Goal: Answer question/provide support: Answer question/provide support

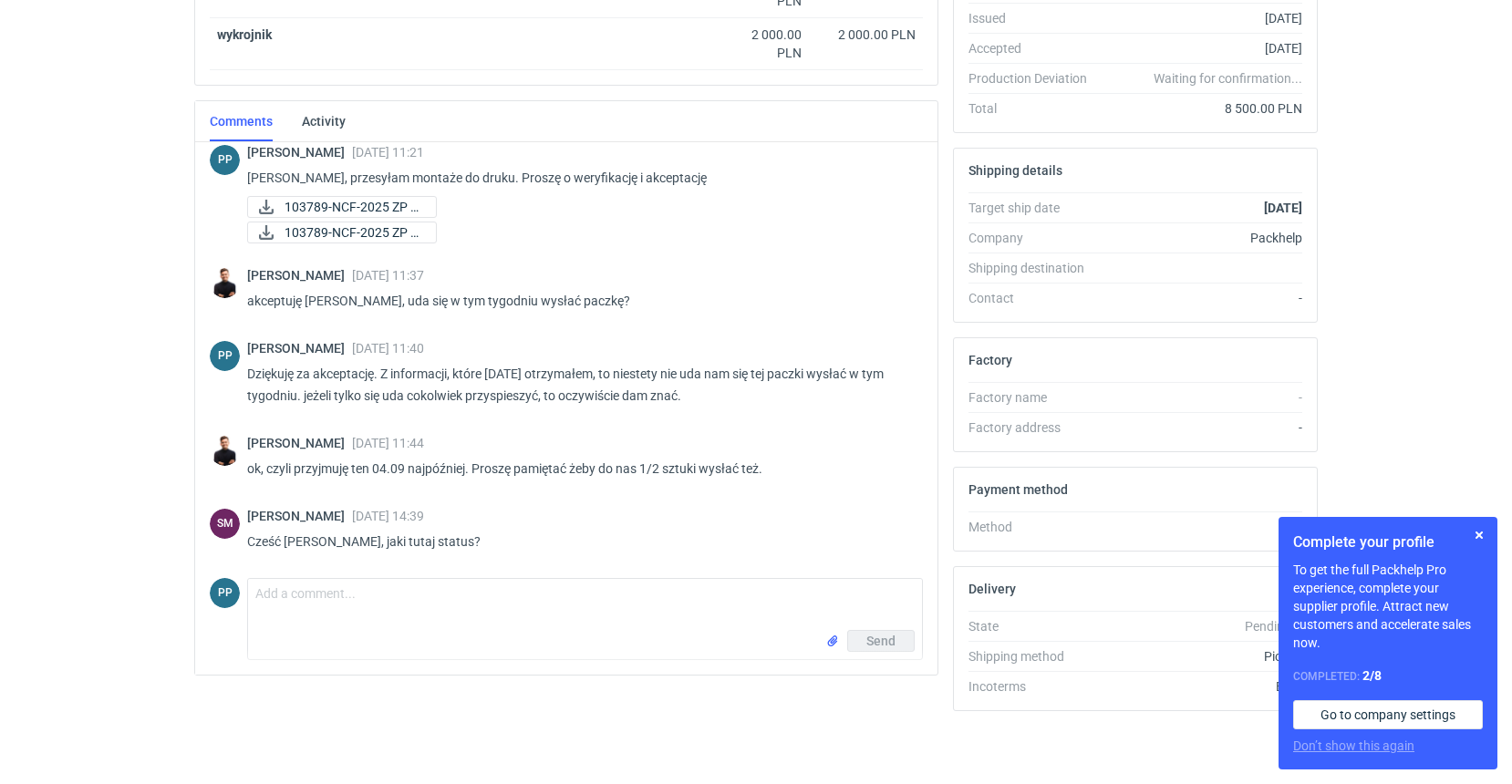
scroll to position [388, 0]
click at [314, 599] on textarea "Comment message" at bounding box center [585, 604] width 674 height 51
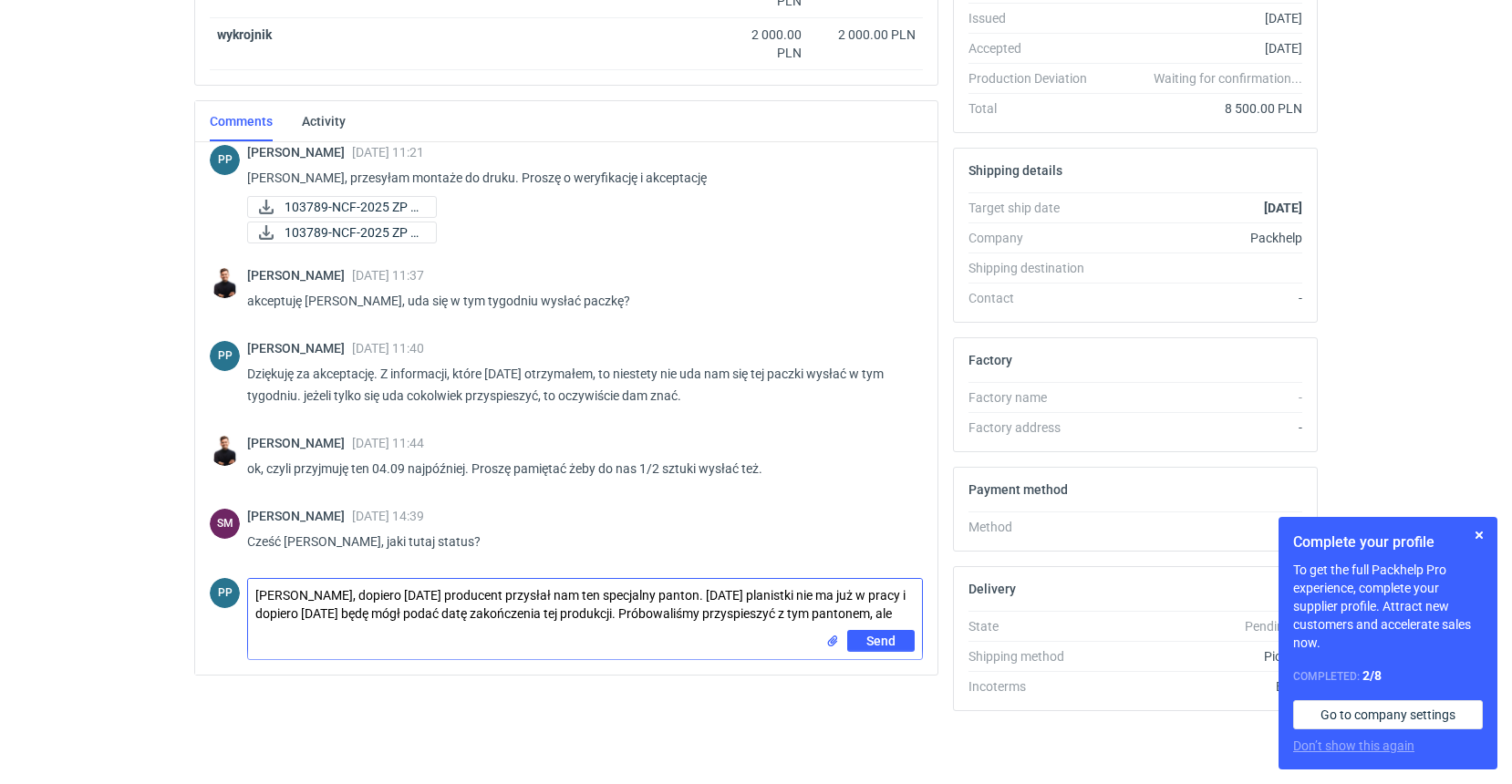
drag, startPoint x: 702, startPoint y: 595, endPoint x: 664, endPoint y: 593, distance: 38.1
click at [664, 593] on textarea "[PERSON_NAME], dopiero [DATE] producent przysłał nam ten specjalny panton. [DAT…" at bounding box center [585, 604] width 674 height 51
click at [664, 594] on textarea "[PERSON_NAME], dopiero [DATE] producent przysłał nam ten specjalny panton. plan…" at bounding box center [585, 604] width 674 height 51
click at [810, 613] on textarea "[PERSON_NAME], dopiero [DATE] producent przysłał nam ten specjalny panton. Plan…" at bounding box center [585, 604] width 674 height 51
type textarea "[PERSON_NAME], dopiero [DATE] producent przysłał nam ten specjalny panton. Plan…"
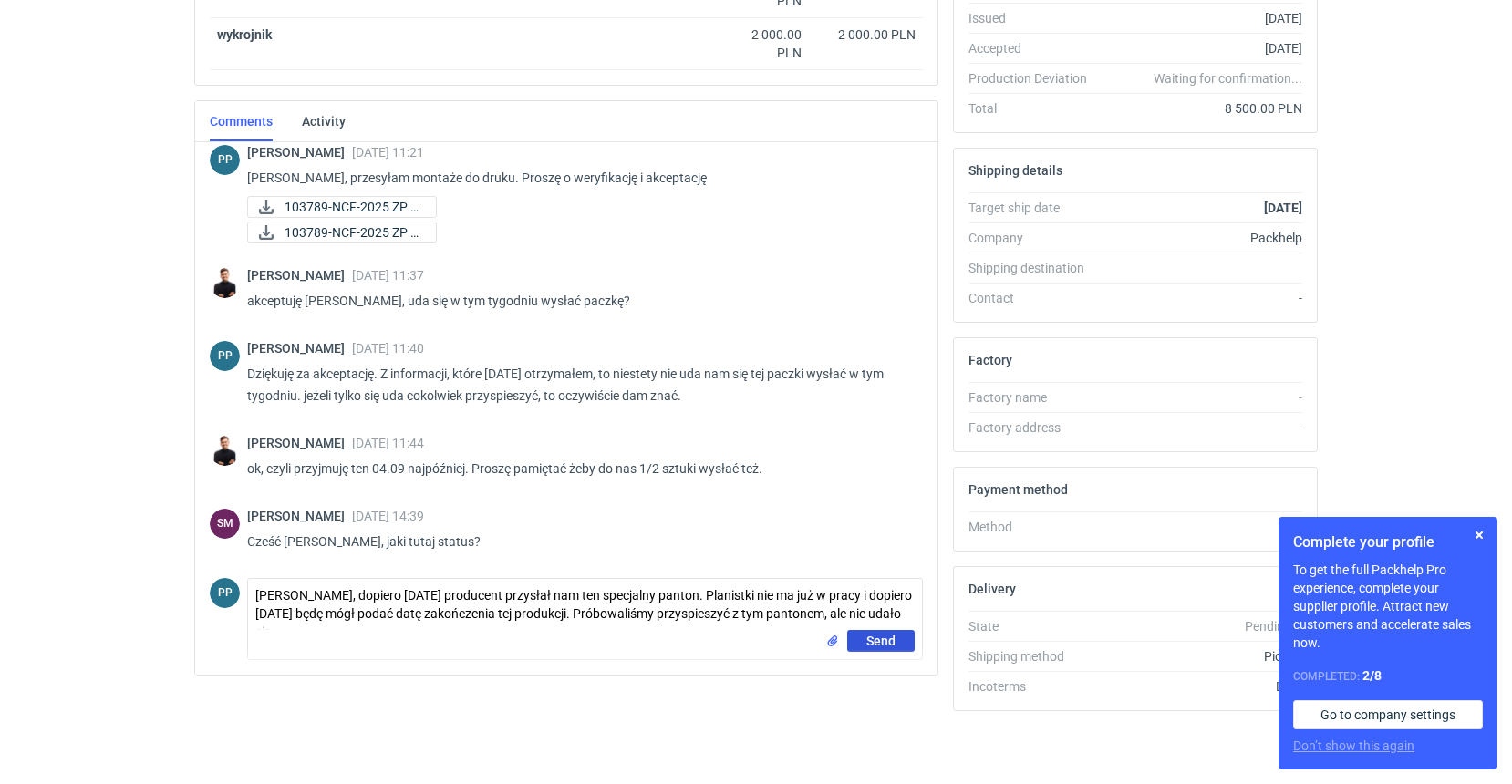
click at [900, 640] on button "Send" at bounding box center [881, 641] width 68 height 22
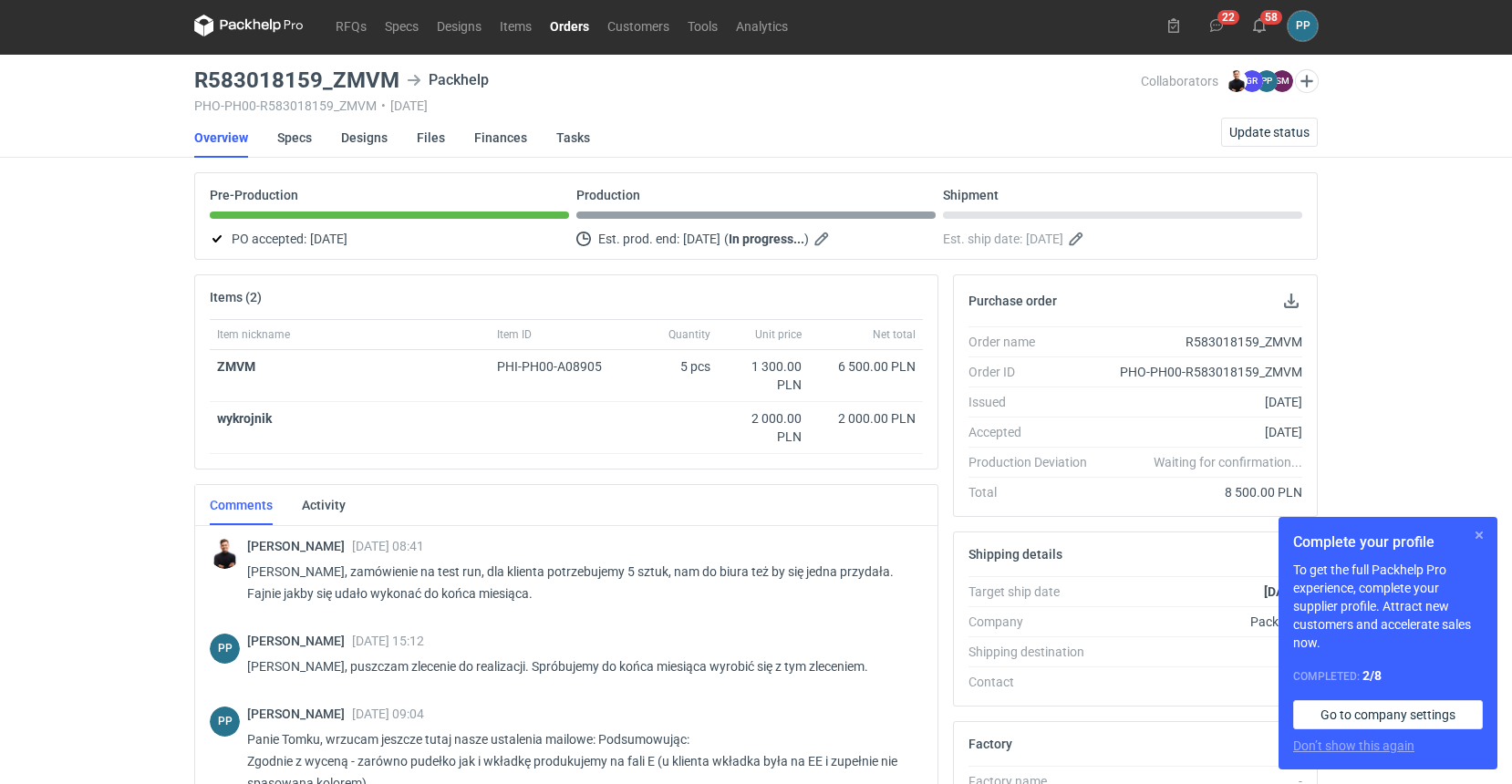
scroll to position [5, 1]
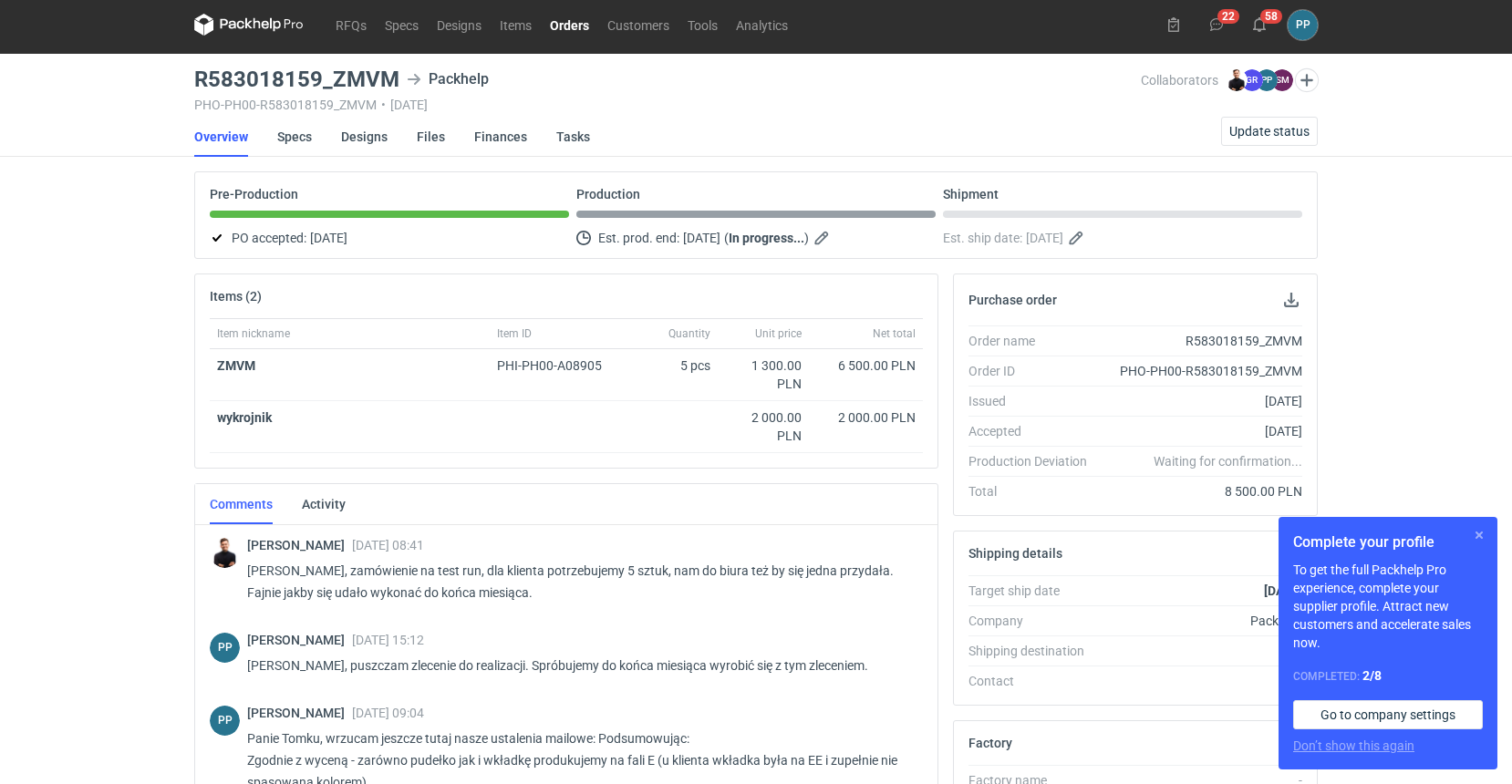
click at [1479, 535] on button "button" at bounding box center [1479, 536] width 22 height 22
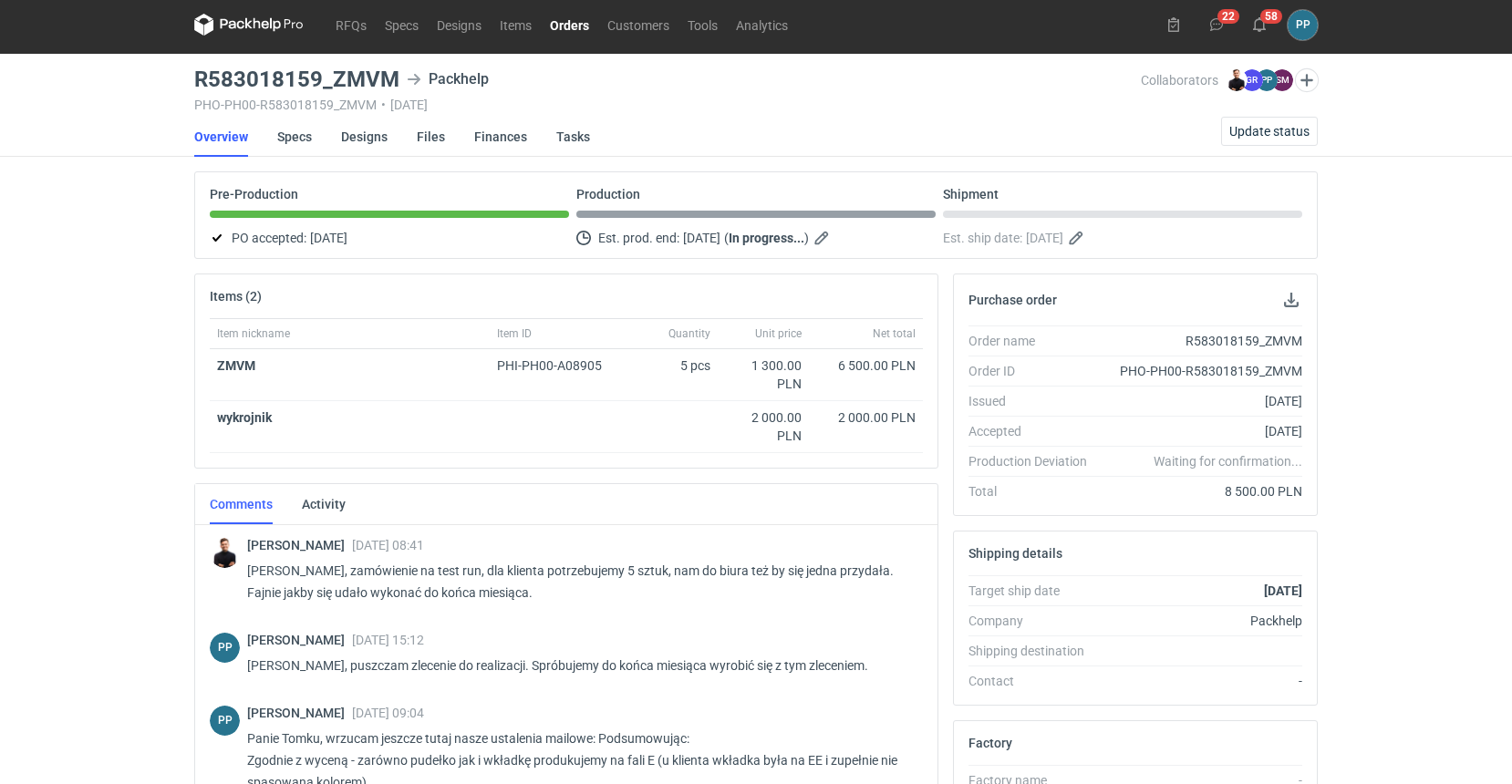
click at [570, 23] on link "Orders" at bounding box center [569, 25] width 58 height 22
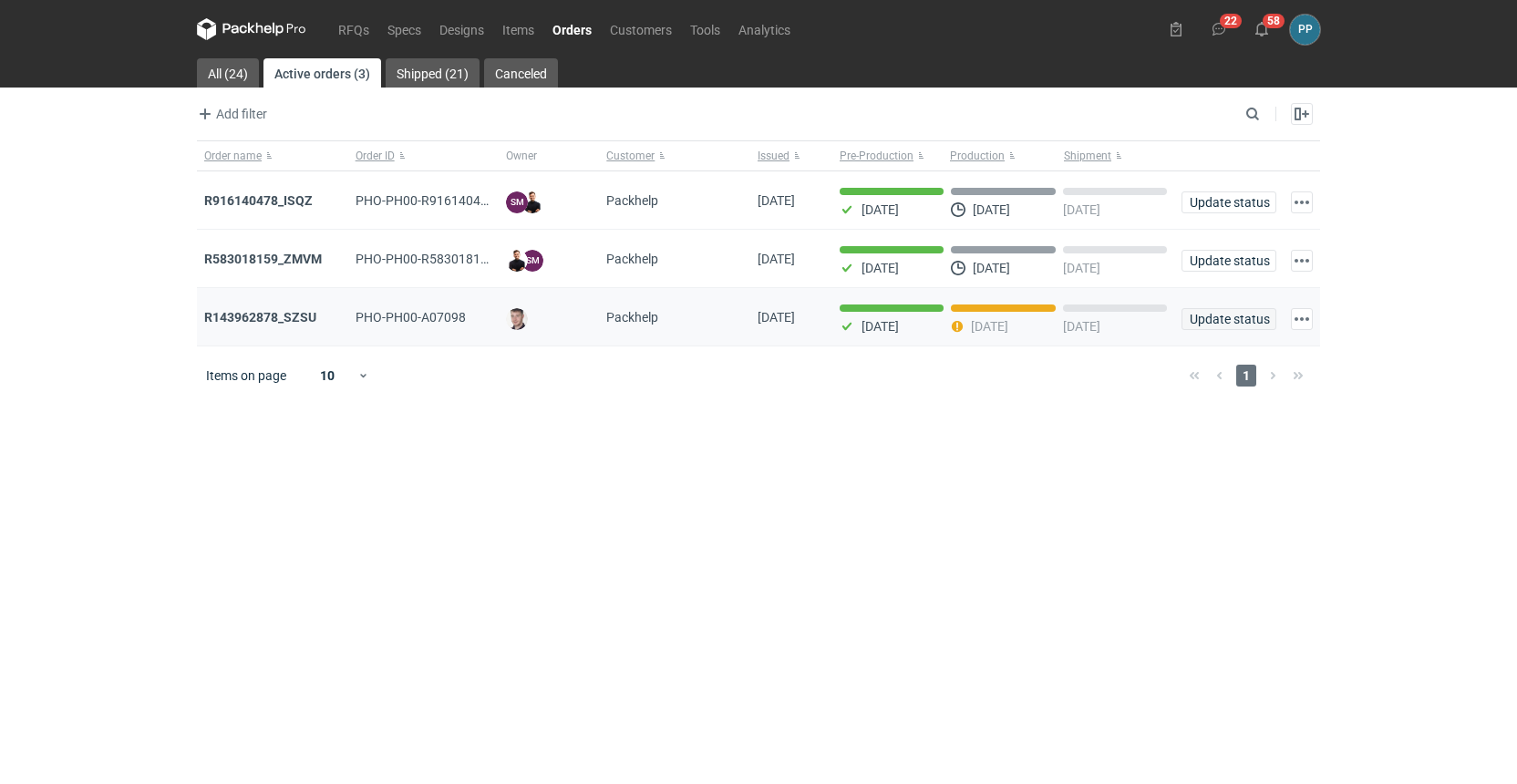
click at [1242, 317] on span "Update status" at bounding box center [1229, 319] width 78 height 13
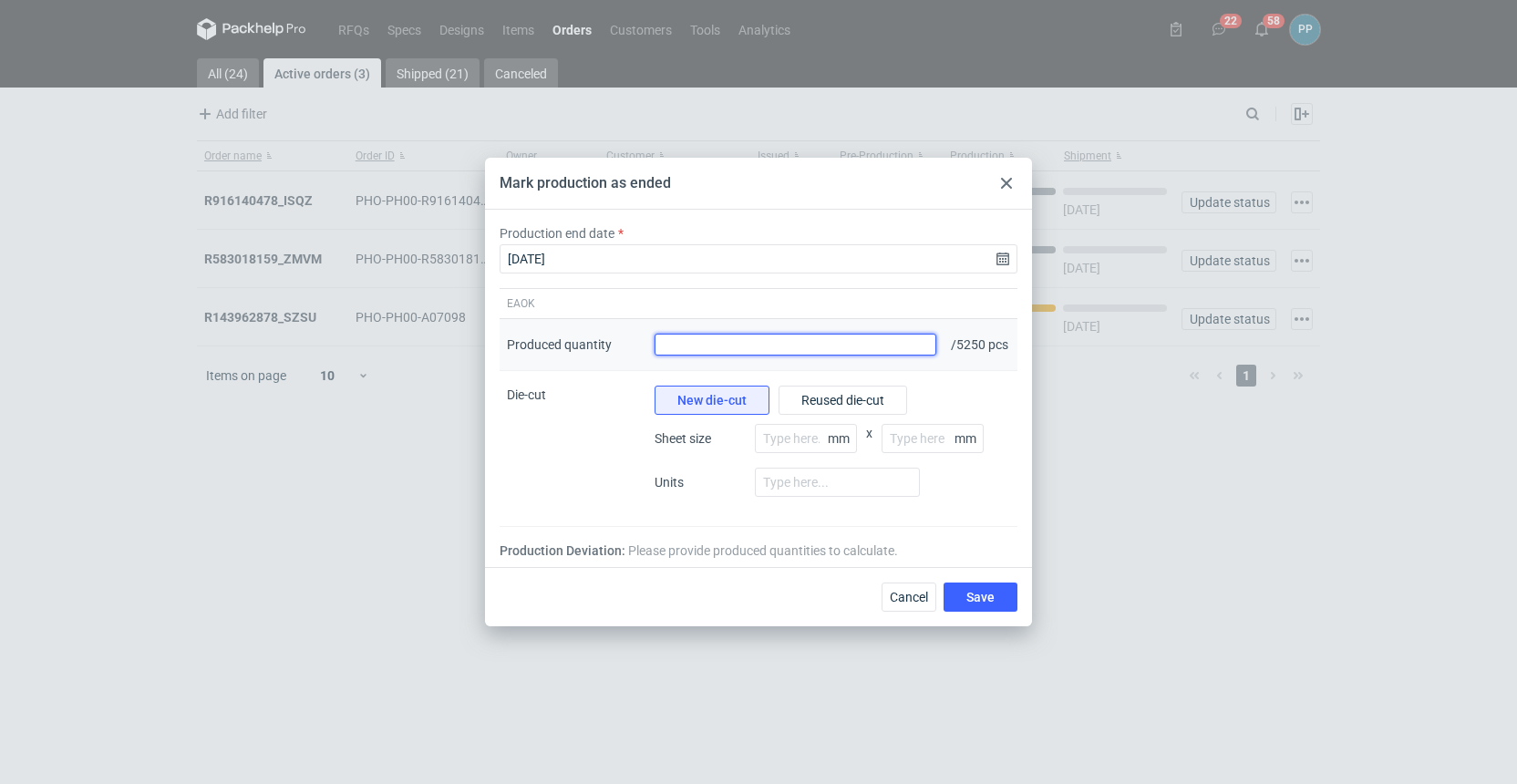
click at [675, 346] on input "Produced quantity" at bounding box center [795, 345] width 282 height 22
type input "5250"
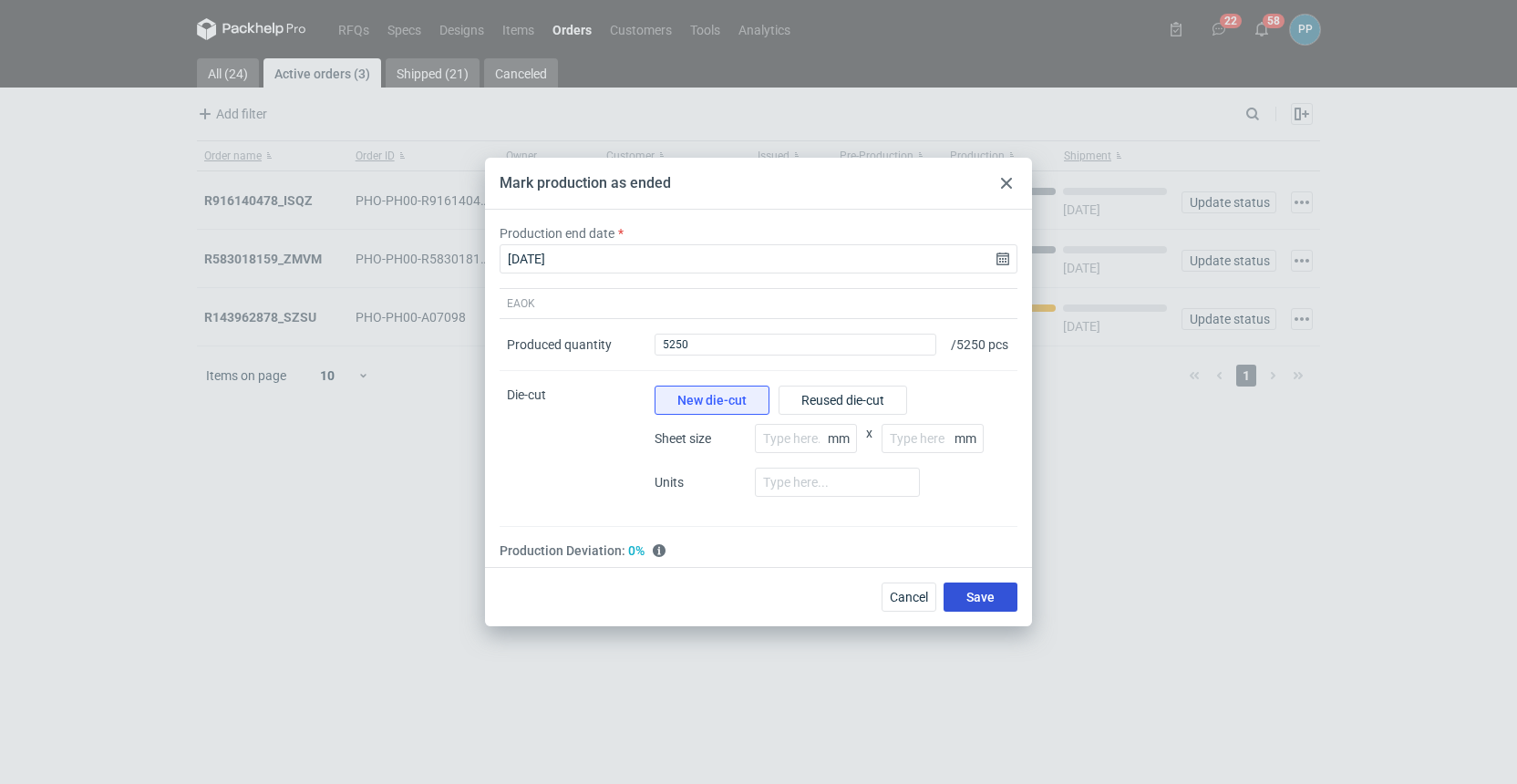
click at [989, 600] on span "Save" at bounding box center [980, 597] width 28 height 13
